Goal: Information Seeking & Learning: Find specific fact

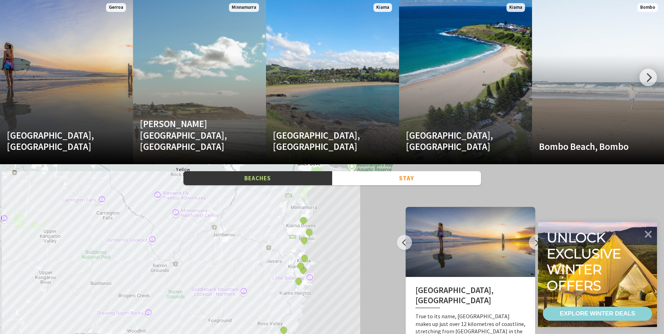
scroll to position [981, 0]
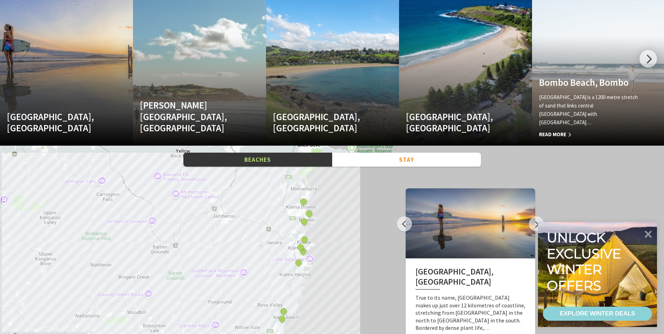
click at [648, 56] on div at bounding box center [649, 59] width 18 height 18
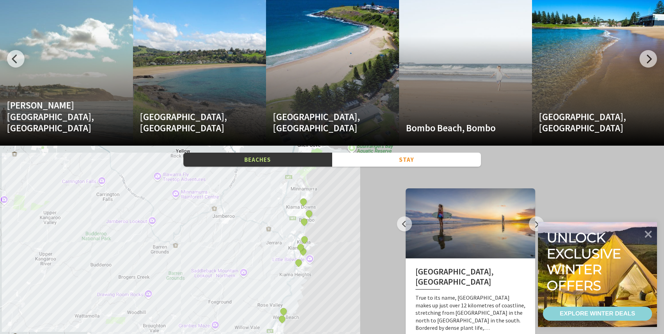
click at [648, 56] on div at bounding box center [649, 59] width 18 height 18
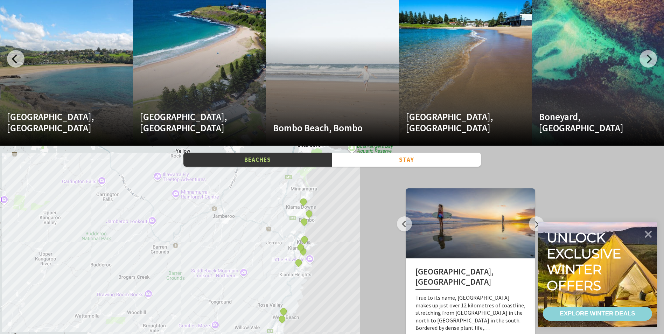
click at [648, 56] on div at bounding box center [649, 59] width 18 height 18
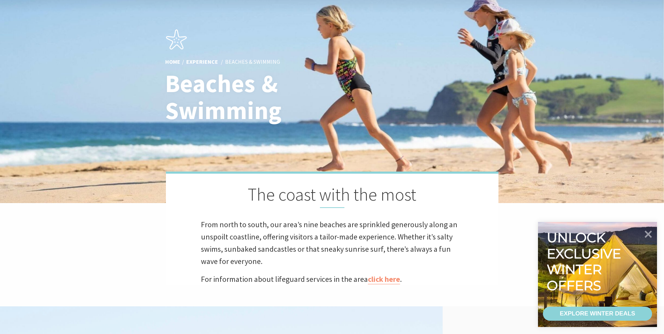
scroll to position [0, 0]
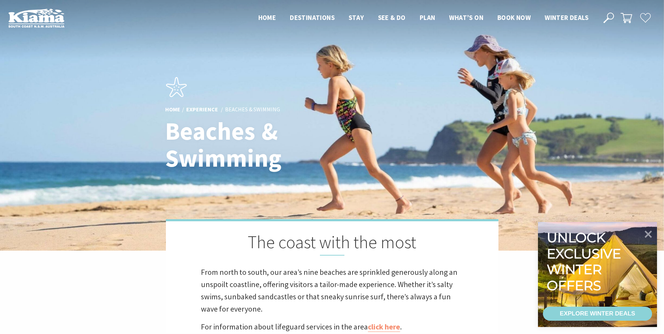
click at [608, 17] on icon at bounding box center [609, 18] width 11 height 11
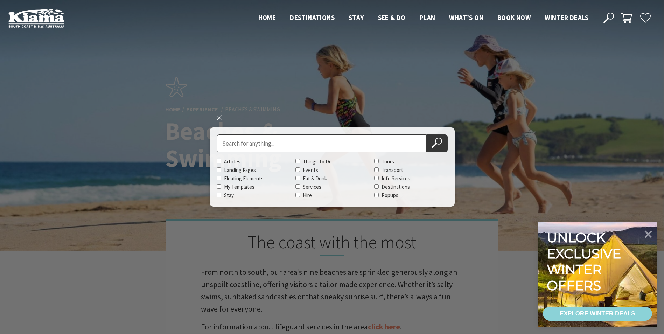
click at [264, 142] on input "Search for" at bounding box center [322, 143] width 210 height 18
drag, startPoint x: 264, startPoint y: 142, endPoint x: 304, endPoint y: 146, distance: 40.5
click at [266, 142] on input "Search for" at bounding box center [322, 143] width 210 height 18
type input "BBQ"
click at [427, 134] on button "Search Now" at bounding box center [437, 143] width 21 height 18
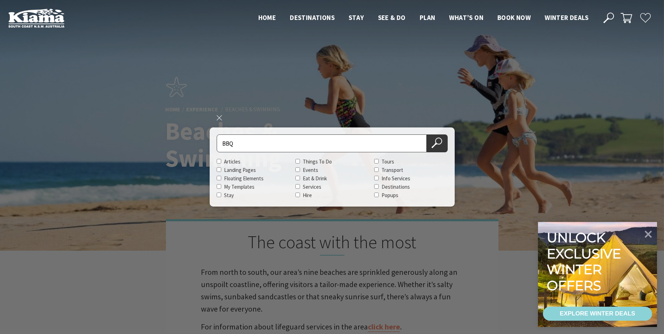
click at [436, 151] on button "Search Now" at bounding box center [437, 143] width 21 height 18
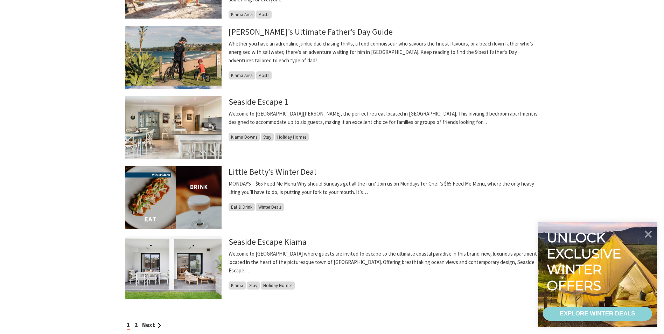
scroll to position [490, 0]
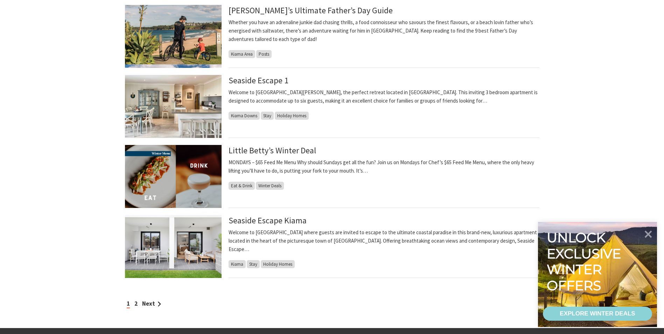
click at [630, 268] on img at bounding box center [626, 263] width 275 height 181
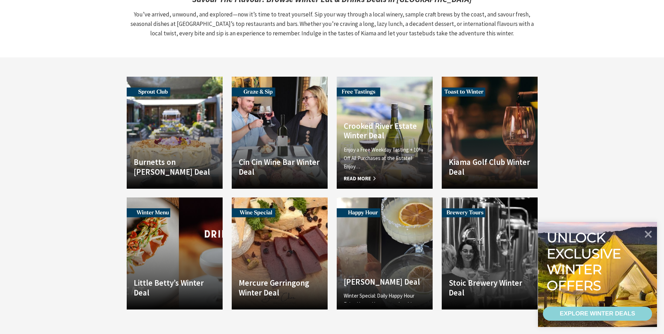
scroll to position [911, 0]
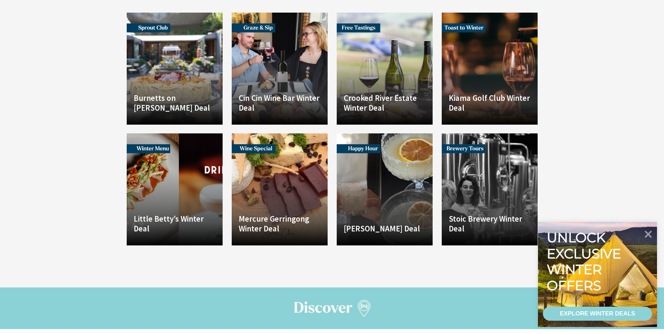
click at [646, 234] on icon at bounding box center [648, 234] width 15 height 15
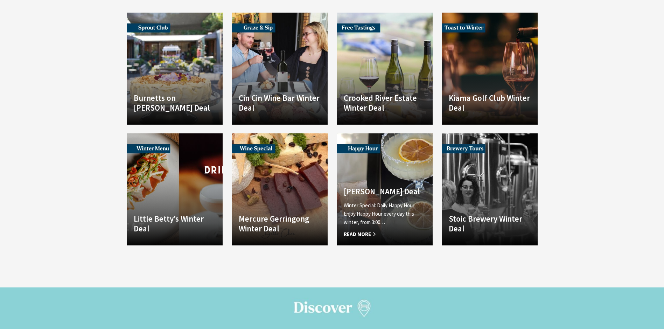
click at [398, 204] on p "Winter Special: Daily Happy Hour Enjoy Happy Hour every day this winter, from 3…" at bounding box center [385, 213] width 82 height 25
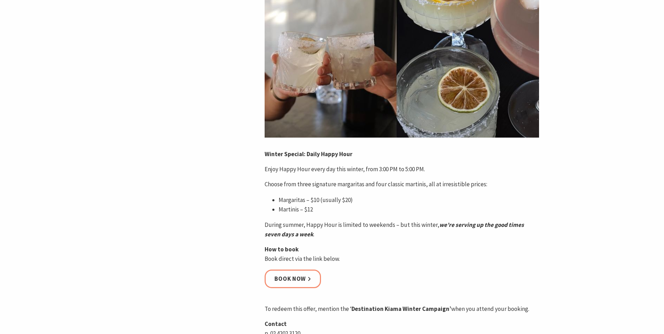
scroll to position [175, 0]
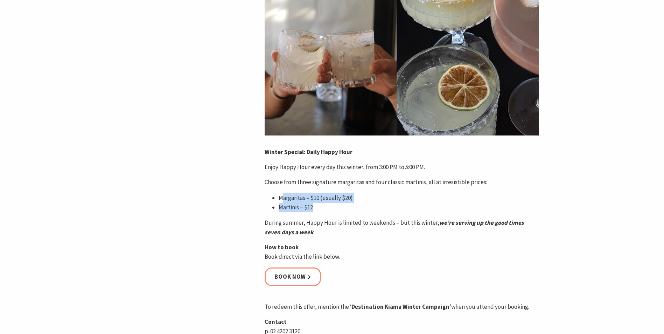
drag, startPoint x: 282, startPoint y: 196, endPoint x: 326, endPoint y: 207, distance: 46.0
click at [326, 207] on ul "Margaritas – $10 (usually $20) Martinis – $12" at bounding box center [402, 202] width 275 height 19
click at [326, 207] on li "Martinis – $12" at bounding box center [409, 207] width 261 height 9
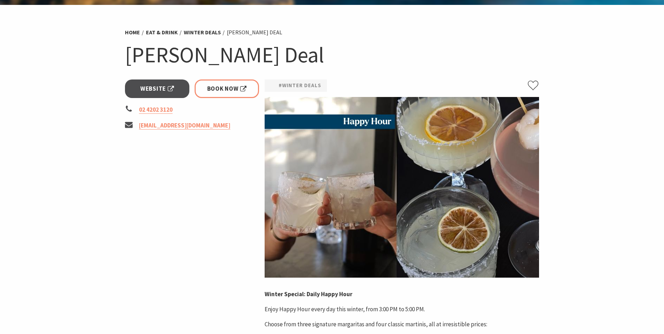
scroll to position [0, 0]
